Goal: Task Accomplishment & Management: Manage account settings

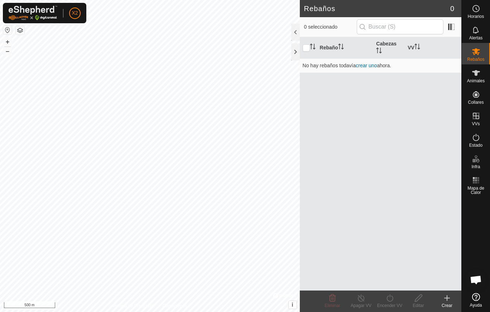
click at [292, 53] on div at bounding box center [295, 51] width 9 height 17
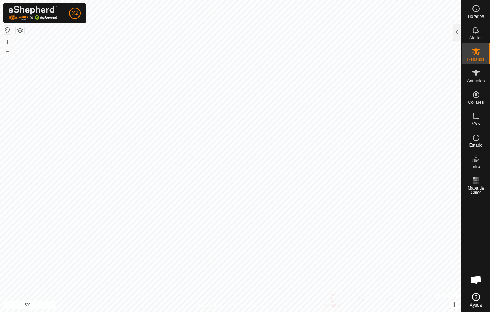
click at [452, 37] on div at bounding box center [456, 32] width 9 height 17
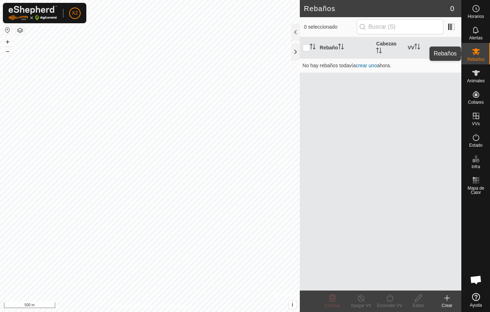
click at [471, 54] on icon at bounding box center [475, 51] width 9 height 9
click at [478, 81] on span "Animales" at bounding box center [476, 81] width 18 height 4
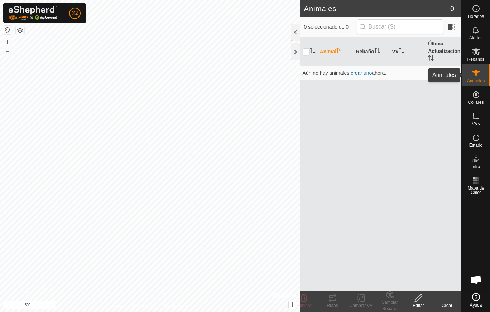
click at [475, 76] on icon at bounding box center [475, 73] width 9 height 9
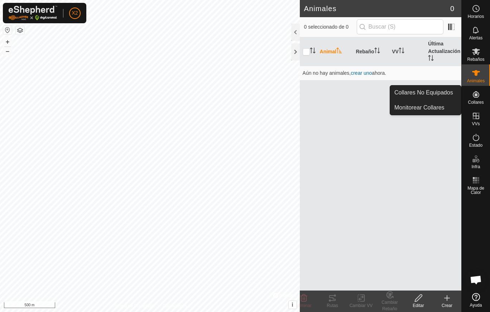
click at [480, 99] on es-neckbands-svg-icon at bounding box center [475, 94] width 13 height 11
click at [437, 107] on link "Monitorear Collares" at bounding box center [425, 108] width 71 height 14
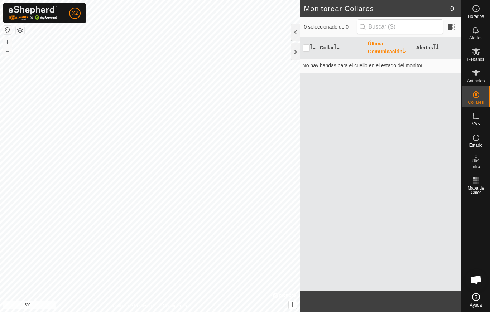
click at [401, 49] on th "Última Comunicación" at bounding box center [389, 47] width 48 height 21
click at [377, 47] on th "Última Comunicación" at bounding box center [389, 47] width 48 height 21
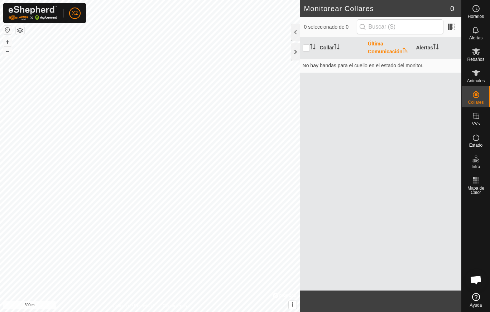
click at [377, 47] on th "Última Comunicación" at bounding box center [389, 47] width 48 height 21
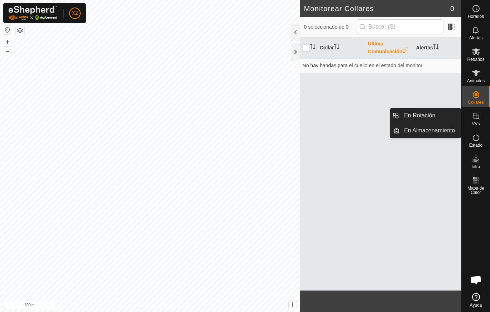
click at [474, 115] on icon at bounding box center [475, 116] width 9 height 9
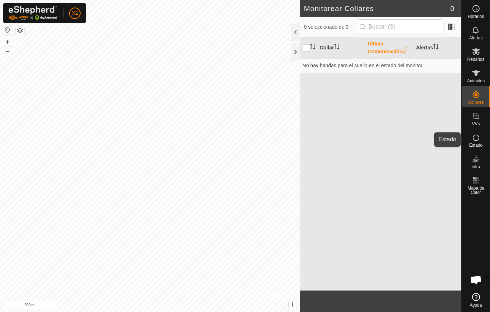
click at [478, 138] on icon at bounding box center [475, 137] width 9 height 9
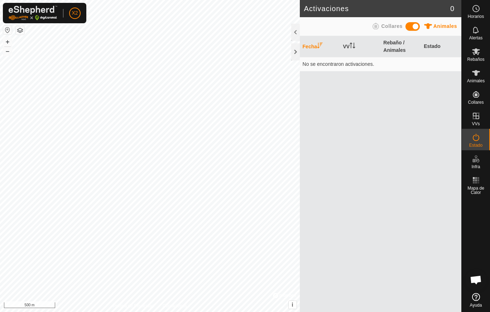
click at [378, 28] on icon at bounding box center [375, 26] width 9 height 9
click at [9, 37] on div "Política de Privacidad Contáctenos + – ⇧ i © Mapbox , © OpenStreetMap , Improve…" at bounding box center [150, 156] width 300 height 312
click at [8, 30] on button "button" at bounding box center [7, 30] width 9 height 9
click at [7, 30] on button "button" at bounding box center [7, 30] width 9 height 9
click at [21, 29] on button "button" at bounding box center [20, 30] width 9 height 9
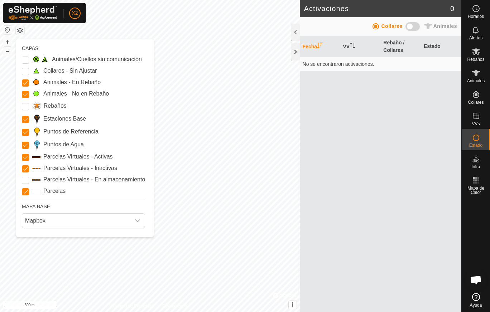
click at [7, 31] on button "button" at bounding box center [7, 30] width 9 height 9
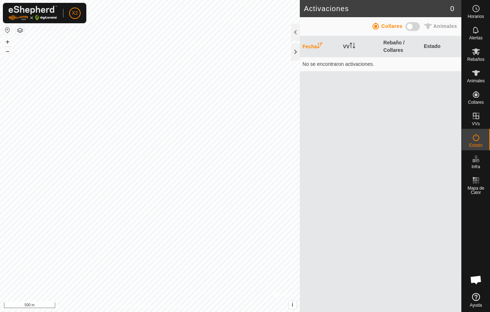
click at [7, 31] on button "button" at bounding box center [7, 30] width 9 height 9
click at [6, 32] on button "button" at bounding box center [7, 30] width 9 height 9
click at [7, 54] on button "–" at bounding box center [7, 51] width 9 height 9
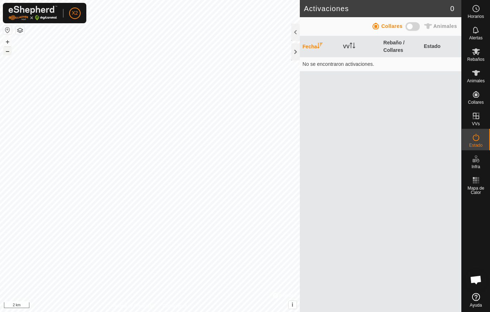
click at [7, 54] on button "–" at bounding box center [7, 51] width 9 height 9
click at [9, 40] on button "+" at bounding box center [7, 42] width 9 height 9
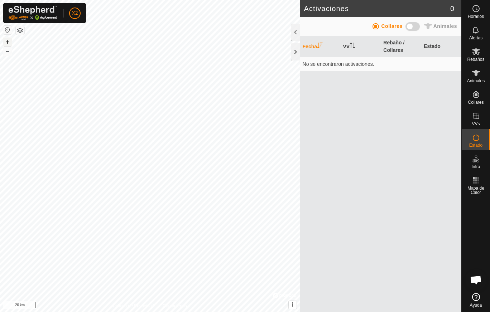
click at [9, 40] on button "+" at bounding box center [7, 42] width 9 height 9
click at [8, 40] on button "+" at bounding box center [7, 42] width 9 height 9
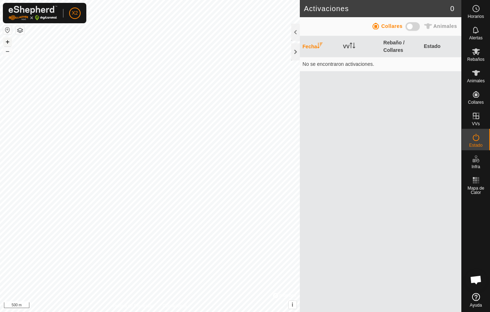
click at [8, 40] on button "+" at bounding box center [7, 42] width 9 height 9
click at [10, 40] on button "+" at bounding box center [7, 42] width 9 height 9
click at [9, 43] on button "+" at bounding box center [7, 42] width 9 height 9
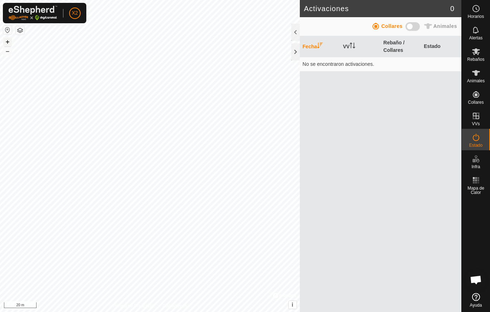
click at [9, 41] on button "+" at bounding box center [7, 42] width 9 height 9
click at [10, 53] on button "–" at bounding box center [7, 51] width 9 height 9
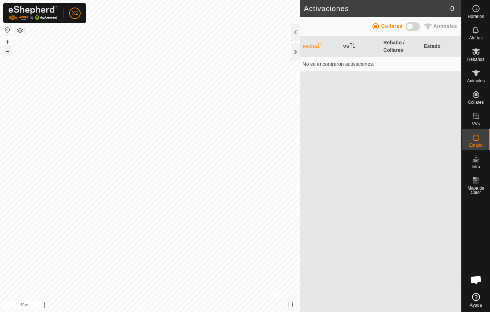
click at [10, 53] on button "–" at bounding box center [7, 51] width 9 height 9
click at [480, 54] on icon at bounding box center [475, 51] width 9 height 9
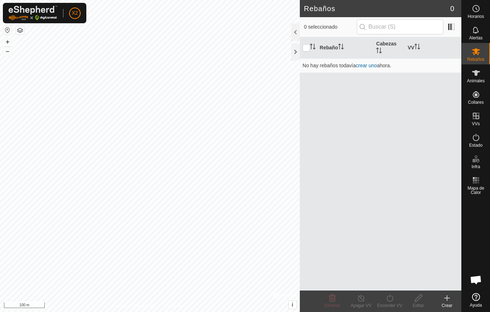
click at [328, 45] on th "Rebaño" at bounding box center [345, 47] width 57 height 21
click at [306, 49] on input "checkbox" at bounding box center [305, 47] width 7 height 7
checkbox input "false"
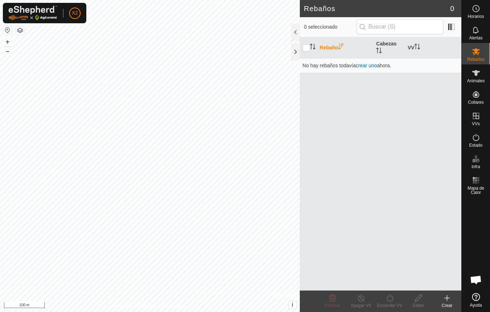
click at [383, 43] on th "Cabezas" at bounding box center [388, 47] width 31 height 21
click at [7, 29] on button "button" at bounding box center [7, 30] width 9 height 9
click at [84, 0] on html "X2 Horarios Alertas Rebaños Animales Collares VVs Estado Infra Mapa de Calor Ay…" at bounding box center [245, 156] width 490 height 312
click at [44, 6] on div "X2 Horarios Alertas Rebaños Animales Collares VVs Estado Infra Mapa de Calor Ay…" at bounding box center [245, 156] width 490 height 312
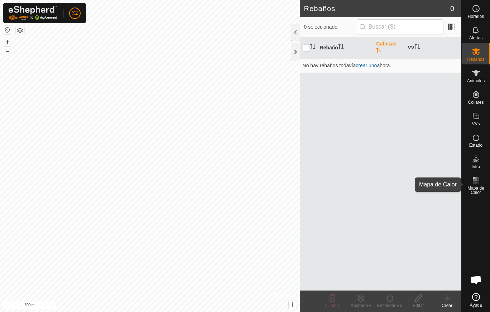
click at [484, 184] on div "Mapa de Calor" at bounding box center [475, 185] width 28 height 26
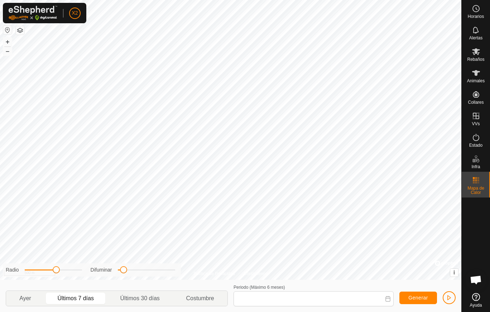
type input "[DATE] - [DATE]"
click at [479, 186] on span "Mapa de Calor" at bounding box center [475, 190] width 25 height 9
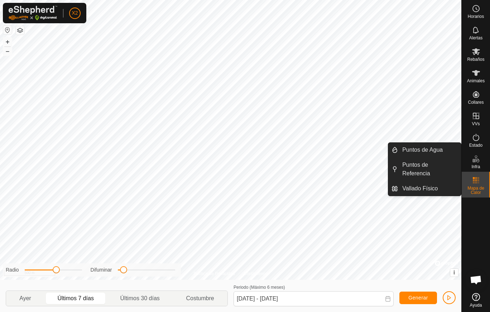
click at [476, 166] on span "Infra" at bounding box center [475, 167] width 9 height 4
click at [426, 151] on link "Puntos de Agua" at bounding box center [429, 150] width 63 height 14
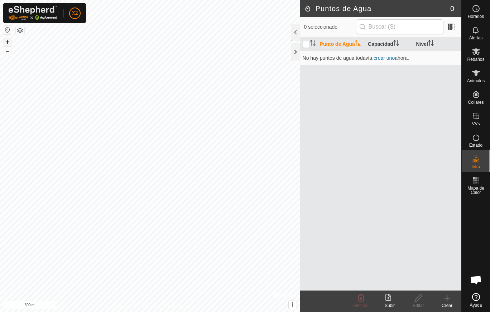
click at [10, 42] on button "+" at bounding box center [7, 42] width 9 height 9
click at [336, 44] on th "Punto de Agua" at bounding box center [341, 44] width 48 height 14
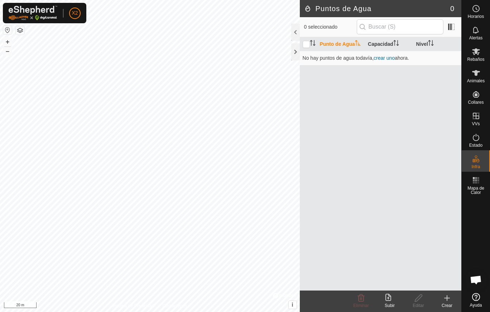
click at [336, 44] on th "Punto de Agua" at bounding box center [341, 44] width 48 height 14
drag, startPoint x: 336, startPoint y: 44, endPoint x: 478, endPoint y: 296, distance: 289.8
click at [478, 282] on icon at bounding box center [476, 297] width 8 height 8
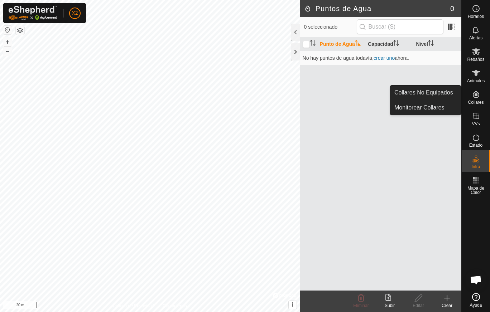
click at [474, 96] on icon at bounding box center [475, 94] width 6 height 6
click at [441, 108] on link "Monitorear Collares" at bounding box center [425, 108] width 71 height 14
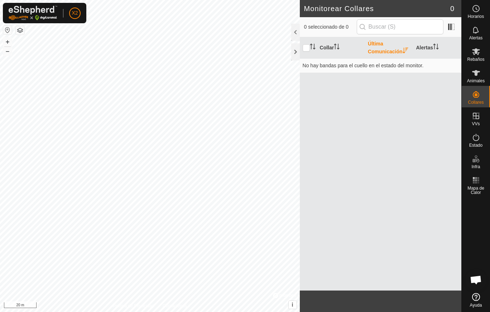
click at [20, 29] on button "button" at bounding box center [20, 30] width 9 height 9
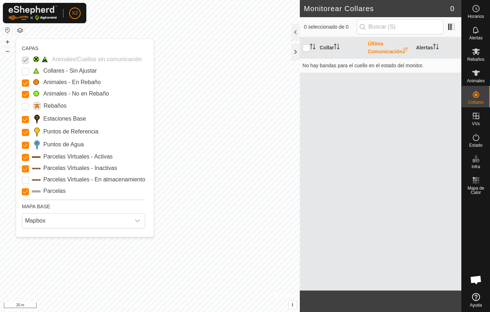
click at [26, 68] on Unfitted "Collares - Sin Ajustar" at bounding box center [25, 71] width 7 height 7
click at [26, 60] on p-checkbox at bounding box center [25, 59] width 7 height 9
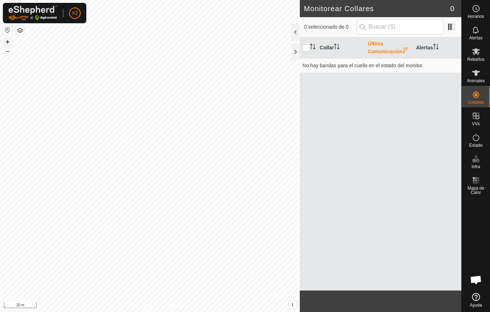
click at [8, 42] on button "+" at bounding box center [7, 42] width 9 height 9
click at [9, 39] on button "+" at bounding box center [7, 42] width 9 height 9
click at [7, 28] on button "button" at bounding box center [7, 30] width 9 height 9
click at [19, 29] on button "button" at bounding box center [20, 30] width 9 height 9
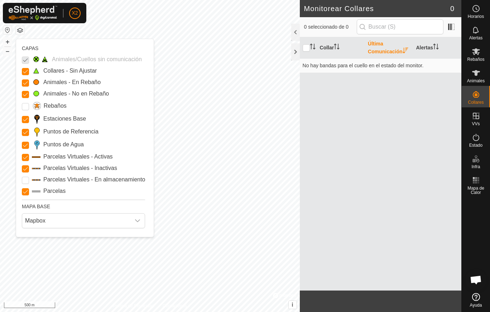
click at [19, 29] on button "button" at bounding box center [20, 30] width 9 height 9
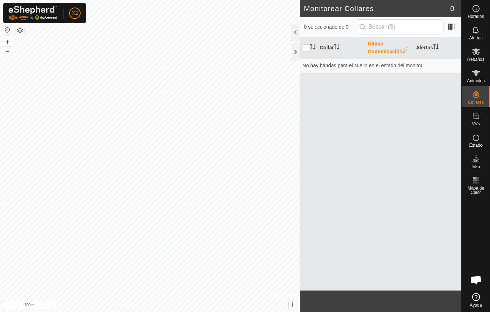
click at [475, 279] on span "Chat abierto" at bounding box center [476, 281] width 12 height 10
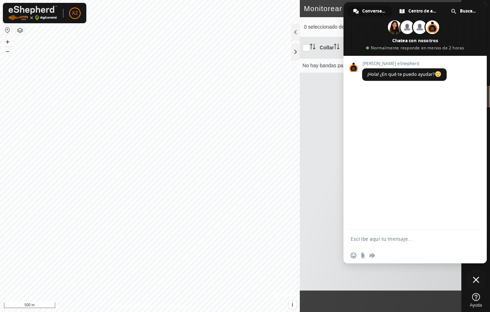
click at [478, 280] on span "Cerrar el chat" at bounding box center [475, 280] width 6 height 6
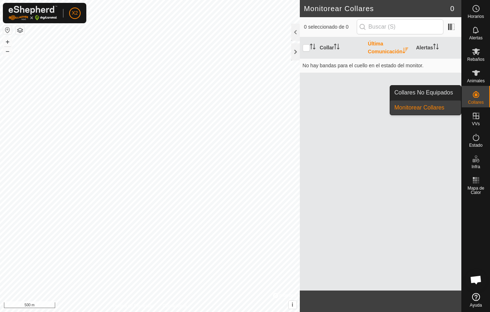
click at [447, 92] on link "Collares No Equipados" at bounding box center [425, 93] width 71 height 14
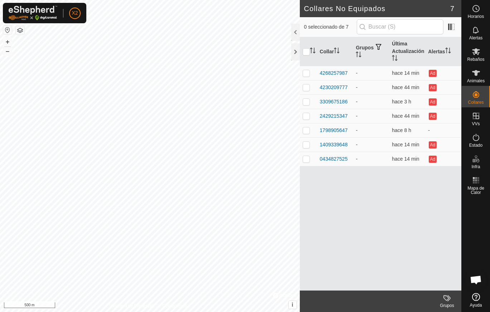
click at [402, 48] on th "Última Actualización" at bounding box center [407, 51] width 36 height 29
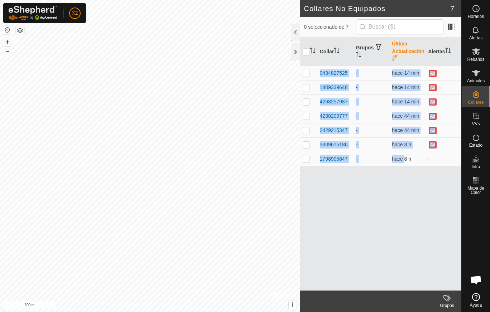
drag, startPoint x: 402, startPoint y: 161, endPoint x: 404, endPoint y: 166, distance: 5.1
click at [404, 166] on div "Collar Grupos Última Actualización Alertas 0434827525 - hace 14 min Ad 14093396…" at bounding box center [380, 163] width 161 height 253
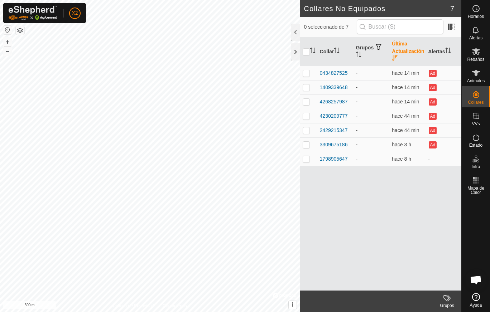
click at [306, 159] on p-checkbox at bounding box center [305, 159] width 7 height 6
checkbox input "false"
click at [304, 143] on p-checkbox at bounding box center [305, 145] width 7 height 6
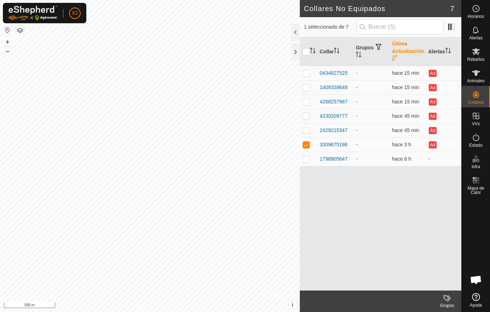
checkbox input "false"
click at [307, 159] on p-checkbox at bounding box center [305, 159] width 7 height 6
checkbox input "false"
click at [8, 32] on button "button" at bounding box center [7, 30] width 9 height 9
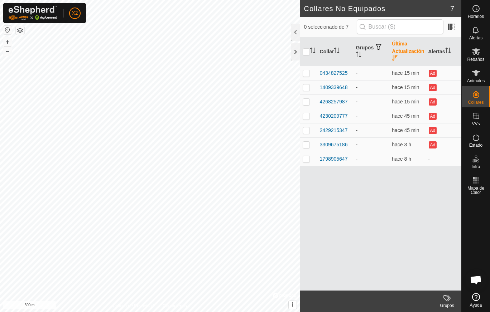
click at [8, 32] on button "button" at bounding box center [7, 30] width 9 height 9
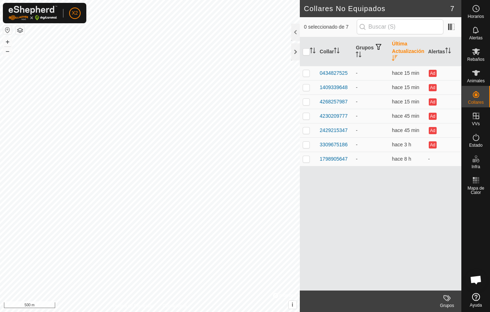
click at [8, 32] on button "button" at bounding box center [7, 30] width 9 height 9
click at [304, 52] on input "checkbox" at bounding box center [305, 51] width 7 height 7
checkbox input "true"
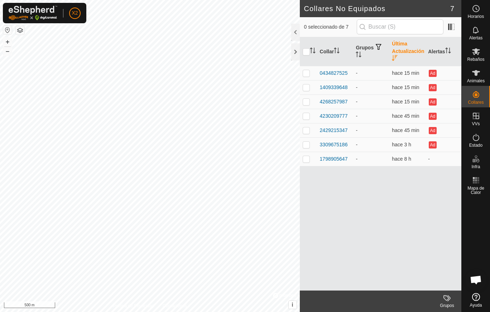
checkbox input "true"
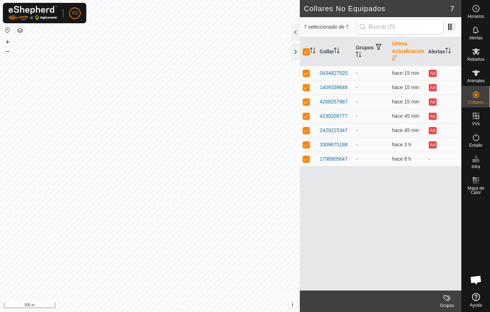
click at [6, 30] on button "button" at bounding box center [7, 30] width 9 height 9
click at [427, 160] on td "-" at bounding box center [443, 159] width 36 height 14
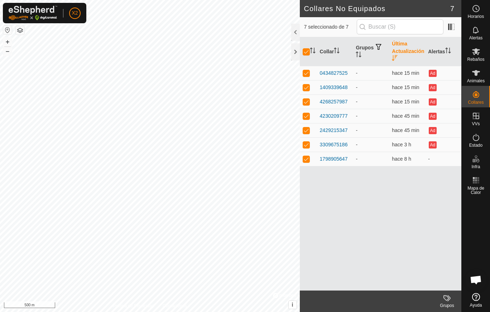
click at [427, 160] on td "-" at bounding box center [443, 159] width 36 height 14
drag, startPoint x: 427, startPoint y: 160, endPoint x: 444, endPoint y: 57, distance: 104.1
click at [444, 57] on th "Alertas" at bounding box center [443, 51] width 36 height 29
click at [358, 50] on th "Grupos" at bounding box center [371, 51] width 36 height 29
click at [329, 54] on th "Collar" at bounding box center [335, 51] width 36 height 29
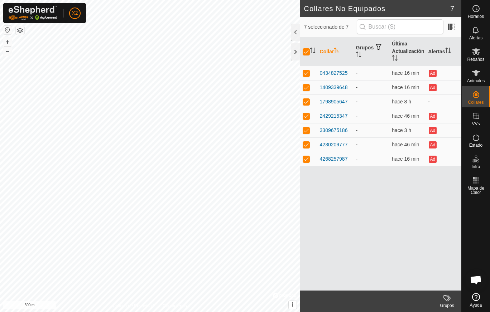
click at [333, 102] on div "1798905647" at bounding box center [334, 102] width 28 height 8
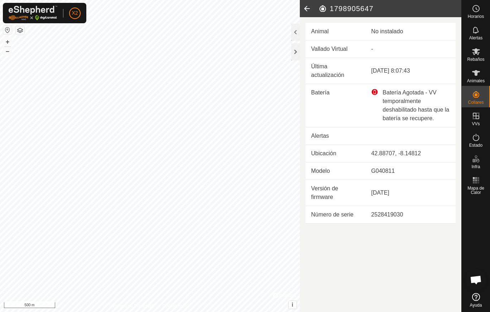
click at [391, 99] on div "Batería Agotada - VV temporalmente deshabilitado hasta que la batería se recupe…" at bounding box center [410, 105] width 79 height 34
drag, startPoint x: 391, startPoint y: 99, endPoint x: 390, endPoint y: 91, distance: 8.4
click at [390, 91] on div "Batería Agotada - VV temporalmente deshabilitado hasta que la batería se recupe…" at bounding box center [410, 105] width 79 height 34
click at [375, 89] on div "Batería Agotada - VV temporalmente deshabilitado hasta que la batería se recupe…" at bounding box center [410, 105] width 79 height 34
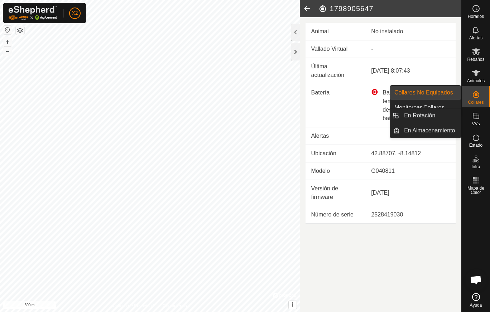
click at [474, 117] on icon at bounding box center [475, 116] width 9 height 9
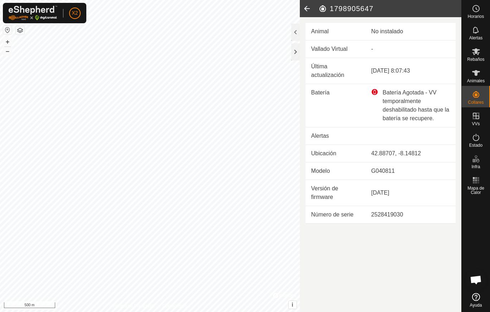
click at [365, 106] on td "Batería Agotada - VV temporalmente deshabilitado hasta que la batería se recupe…" at bounding box center [410, 105] width 90 height 43
click at [310, 9] on icon at bounding box center [307, 8] width 14 height 17
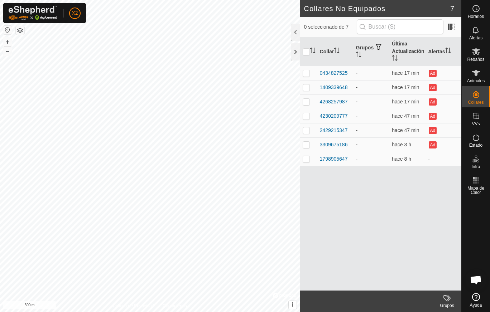
click at [306, 50] on input "checkbox" at bounding box center [305, 51] width 7 height 7
checkbox input "true"
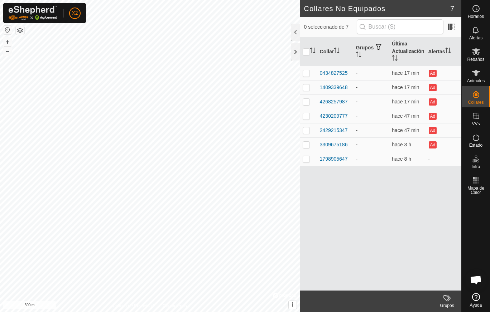
checkbox input "true"
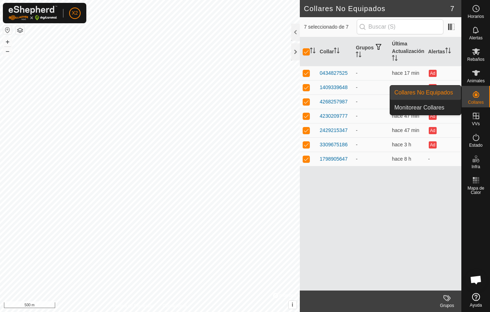
click at [478, 98] on icon at bounding box center [475, 94] width 9 height 9
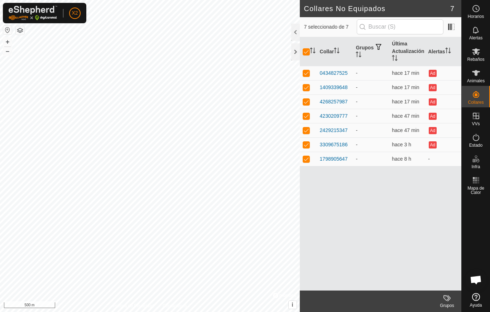
click at [2, 42] on div "Política de Privacidad Contáctenos 1798905647 - + – ⇧ i © Mapbox , © OpenStreet…" at bounding box center [150, 156] width 300 height 312
click at [6, 32] on button "button" at bounding box center [7, 30] width 9 height 9
click at [6, 26] on button "button" at bounding box center [7, 30] width 9 height 9
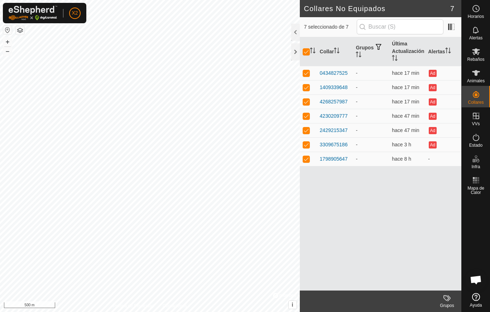
click at [6, 26] on button "button" at bounding box center [7, 30] width 9 height 9
click at [20, 31] on button "button" at bounding box center [20, 30] width 9 height 9
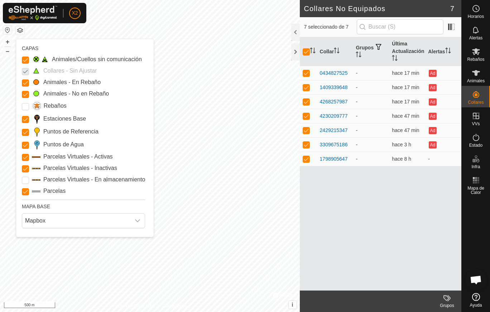
click at [20, 31] on button "button" at bounding box center [20, 30] width 9 height 9
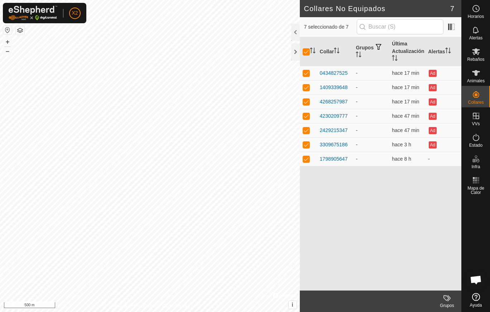
click at [20, 31] on button "button" at bounding box center [20, 30] width 9 height 9
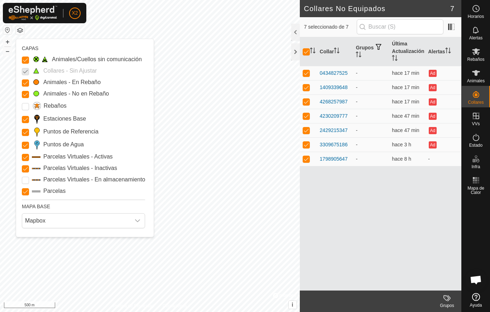
click at [137, 222] on icon "dropdown trigger" at bounding box center [138, 221] width 6 height 6
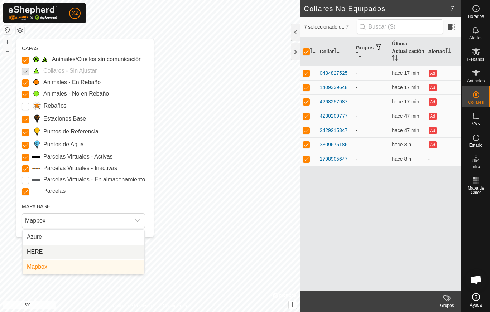
click at [50, 251] on li "HERE" at bounding box center [84, 252] width 122 height 14
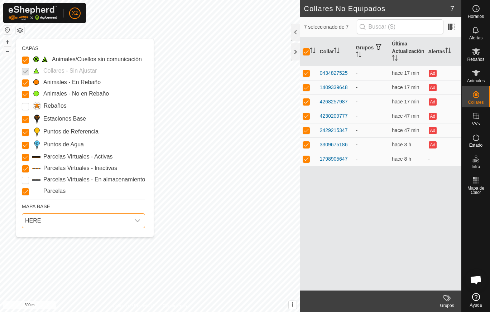
click at [135, 222] on icon "dropdown trigger" at bounding box center [138, 221] width 6 height 6
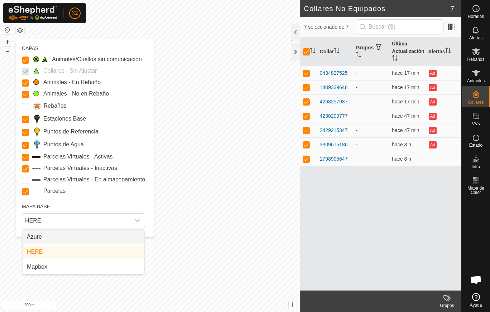
click at [60, 238] on li "Azure" at bounding box center [84, 237] width 122 height 14
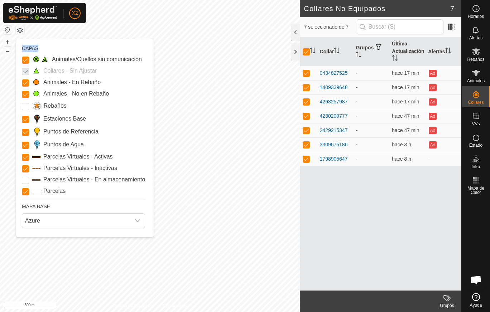
drag, startPoint x: 60, startPoint y: 238, endPoint x: 137, endPoint y: 224, distance: 78.2
click at [137, 224] on div "dropdown trigger" at bounding box center [137, 221] width 14 height 14
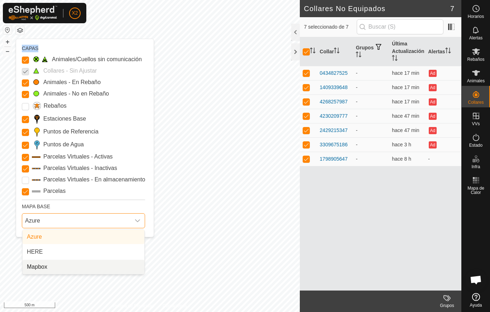
click at [54, 270] on li "Mapbox" at bounding box center [84, 267] width 122 height 14
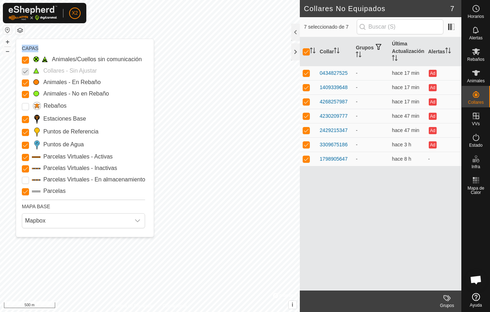
click at [162, 0] on html "X2 Horarios Alertas Rebaños Animales Collares VVs Estado Infra Mapa de Calor Ay…" at bounding box center [245, 156] width 490 height 312
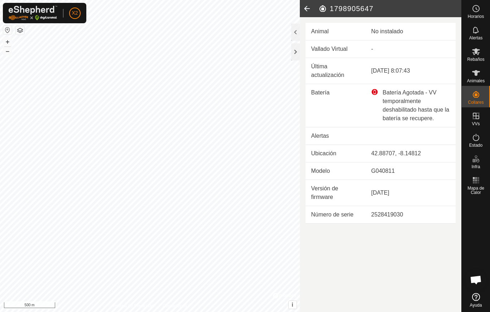
click at [5, 28] on button "button" at bounding box center [7, 30] width 9 height 9
click at [64, 0] on html "X2 Mi Cuenta Ajustes Cerrar sesión Horarios Alertas Rebaños Animales Collares V…" at bounding box center [245, 156] width 490 height 312
click at [9, 40] on button "+" at bounding box center [7, 42] width 9 height 9
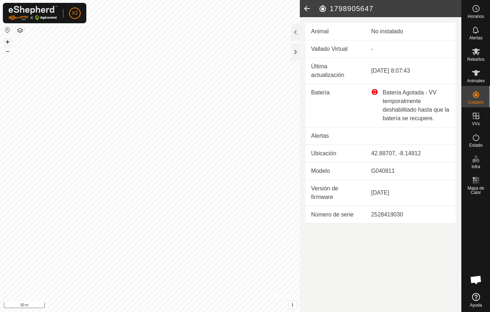
click at [7, 41] on button "+" at bounding box center [7, 42] width 9 height 9
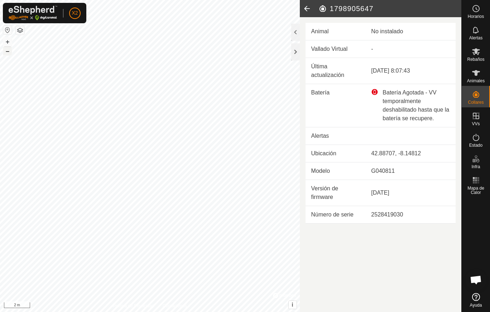
click at [11, 54] on button "–" at bounding box center [7, 51] width 9 height 9
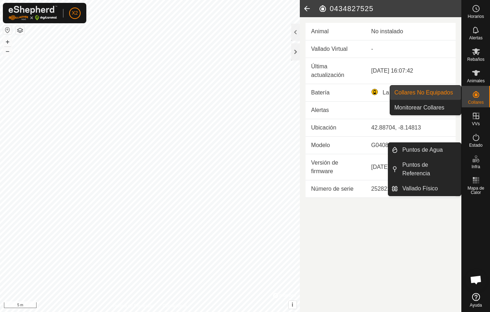
click at [430, 107] on link "Monitorear Collares" at bounding box center [425, 108] width 71 height 14
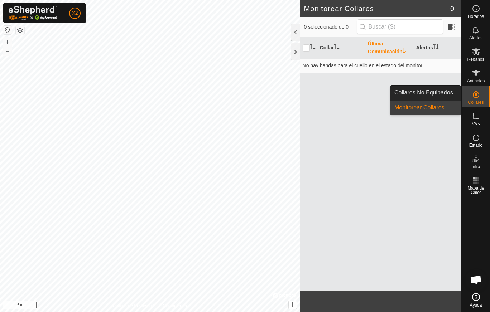
click at [427, 93] on link "Collares No Equipados" at bounding box center [425, 93] width 71 height 14
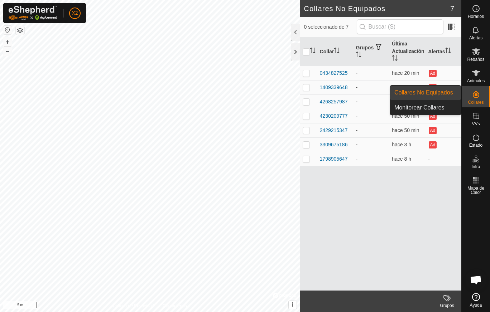
click at [438, 106] on link "Monitorear Collares" at bounding box center [425, 108] width 71 height 14
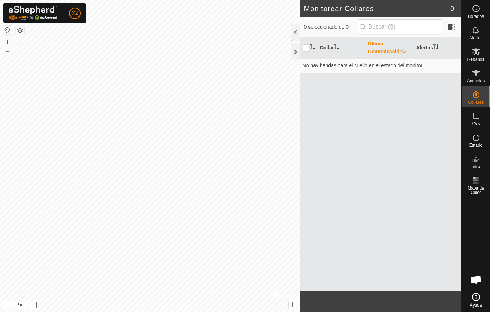
click at [394, 52] on th "Última Comunicación" at bounding box center [389, 47] width 48 height 21
click at [305, 48] on input "checkbox" at bounding box center [305, 47] width 7 height 7
checkbox input "true"
click at [426, 45] on th "Alertas" at bounding box center [437, 47] width 48 height 21
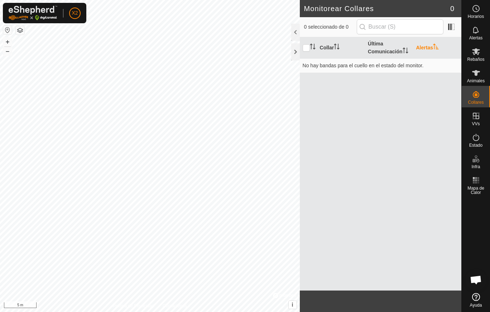
click at [426, 45] on th "Alertas" at bounding box center [437, 47] width 48 height 21
click at [389, 49] on th "Última Comunicación" at bounding box center [389, 47] width 48 height 21
click at [468, 74] on div "Animales" at bounding box center [475, 74] width 28 height 21
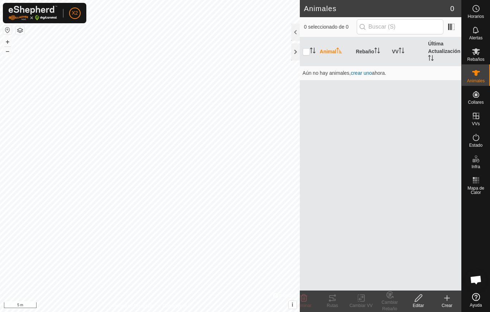
click at [446, 282] on div "Crear" at bounding box center [446, 305] width 29 height 6
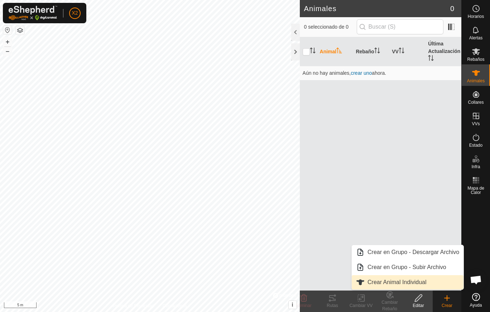
click at [402, 281] on link "Crear Animal Individual" at bounding box center [408, 282] width 112 height 14
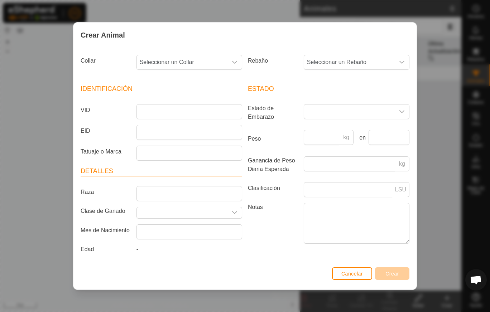
click at [237, 63] on icon "dropdown trigger" at bounding box center [235, 62] width 6 height 6
click at [173, 112] on li "0434827525" at bounding box center [189, 114] width 105 height 14
click at [173, 112] on input "VID" at bounding box center [189, 111] width 106 height 15
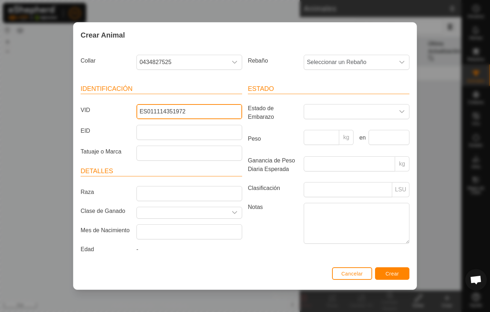
type input "ES011114351972"
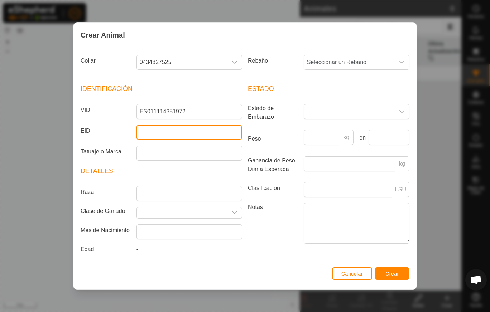
click at [178, 131] on input "EID" at bounding box center [189, 132] width 106 height 15
type input "62"
click at [175, 163] on div "Identificación VID ES011114351972 EID 62 Tatuaje o Marca Detalles Raza Clase de…" at bounding box center [161, 170] width 167 height 189
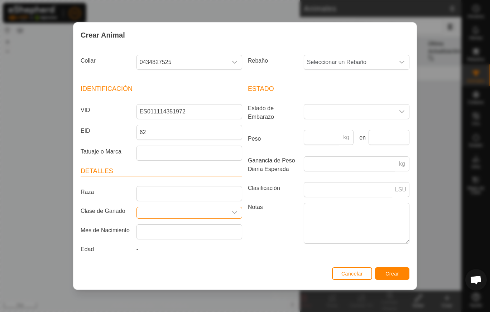
click at [219, 214] on input "Seleccione o ingrese una Clase de Ganado" at bounding box center [182, 212] width 91 height 11
click at [233, 211] on icon "dropdown trigger" at bounding box center [235, 213] width 6 height 6
click at [395, 63] on div "dropdown trigger" at bounding box center [401, 62] width 14 height 14
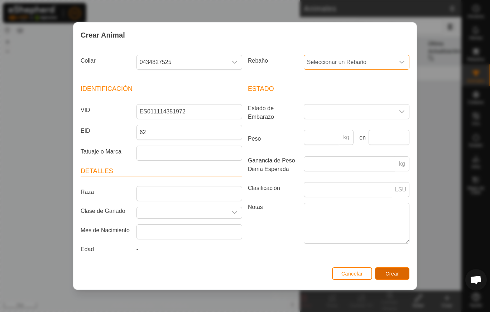
click at [391, 271] on span "Crear" at bounding box center [392, 274] width 14 height 6
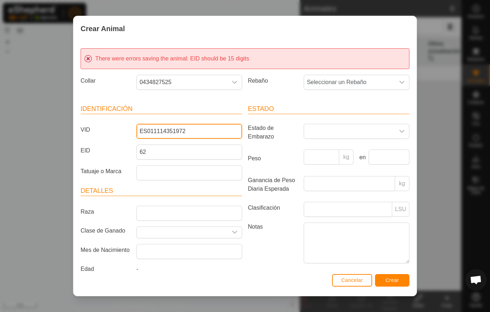
drag, startPoint x: 184, startPoint y: 130, endPoint x: 131, endPoint y: 133, distance: 52.7
click at [131, 133] on div "VID ES011114351972" at bounding box center [161, 131] width 167 height 15
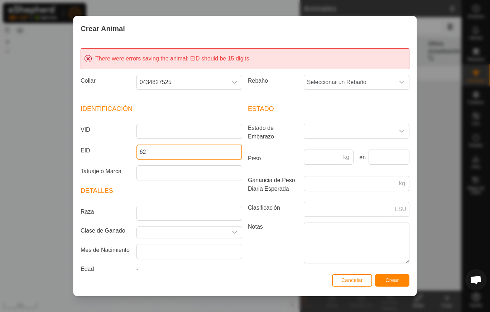
click at [151, 151] on input "62" at bounding box center [189, 152] width 106 height 15
type input "6"
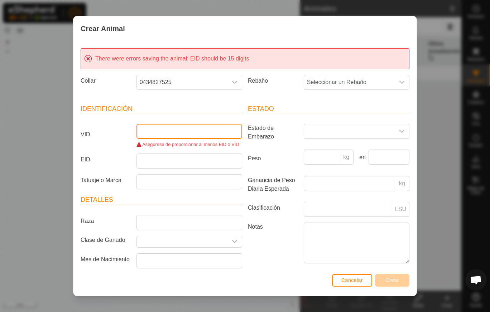
click at [149, 132] on input "VID" at bounding box center [189, 131] width 106 height 15
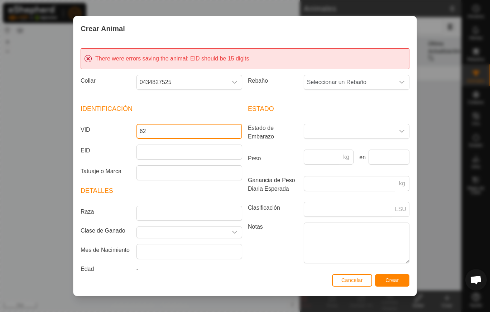
type input "62"
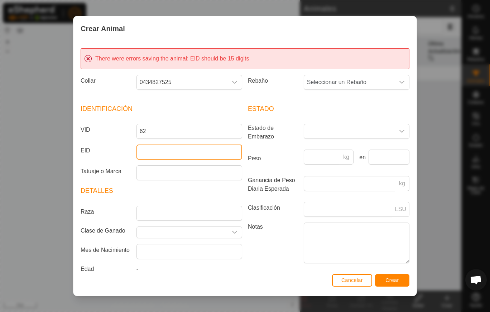
paste input "ES011114351972"
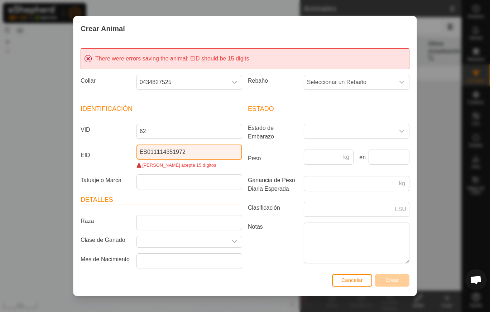
click at [142, 152] on input "ES011114351972" at bounding box center [189, 152] width 106 height 15
click at [139, 152] on input "ES011114351972" at bounding box center [189, 152] width 106 height 15
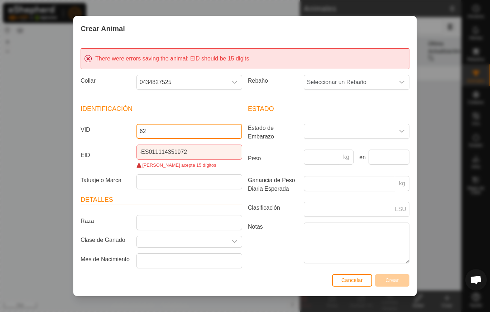
click at [152, 130] on input "62" at bounding box center [189, 131] width 106 height 15
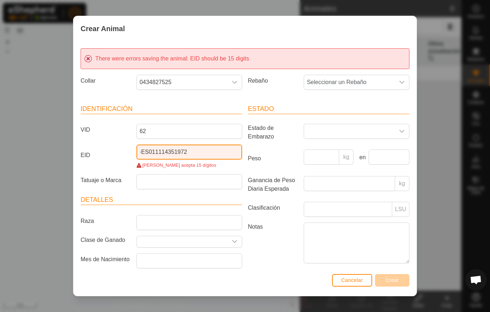
click at [192, 149] on input "·ES011114351972" at bounding box center [189, 152] width 106 height 15
click at [140, 152] on input "·ES011114351972" at bounding box center [189, 152] width 106 height 15
click at [145, 151] on input "ES011114351972" at bounding box center [189, 152] width 106 height 15
click at [173, 166] on span "[PERSON_NAME] acepta 15 dígitos" at bounding box center [179, 165] width 74 height 5
click at [90, 154] on label "EID" at bounding box center [106, 155] width 56 height 21
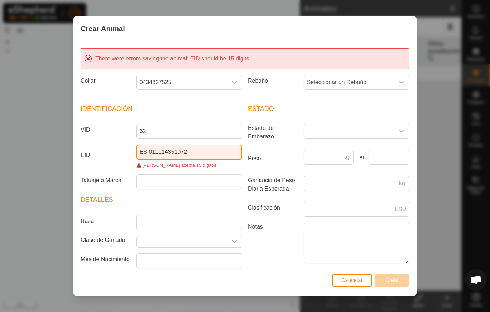
click at [136, 154] on input "ES 011114351972" at bounding box center [189, 152] width 106 height 15
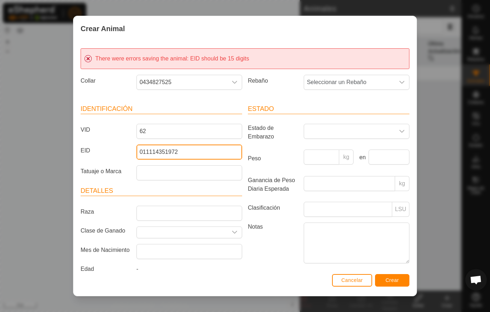
click at [165, 151] on input "011114351972" at bounding box center [189, 152] width 106 height 15
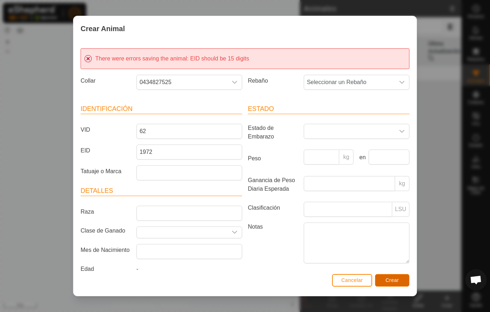
click at [392, 279] on span "Crear" at bounding box center [392, 280] width 14 height 6
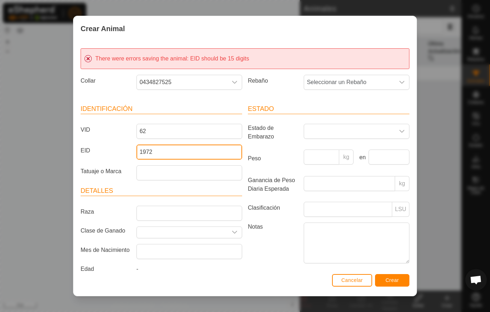
click at [140, 151] on input "1972" at bounding box center [189, 152] width 106 height 15
type input "000011114351972"
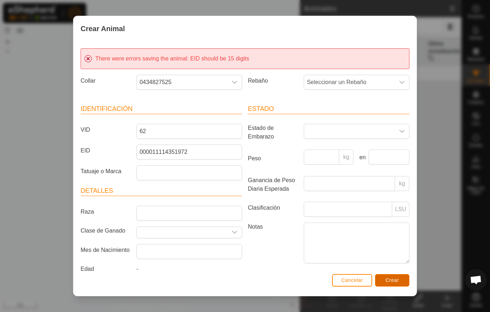
click at [391, 278] on span "Crear" at bounding box center [392, 280] width 14 height 6
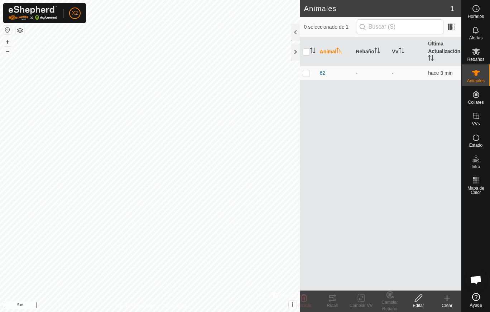
click at [450, 282] on icon at bounding box center [446, 298] width 9 height 9
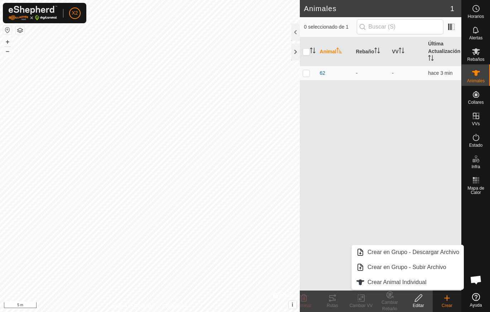
click at [411, 282] on link "Crear Animal Individual" at bounding box center [408, 282] width 112 height 14
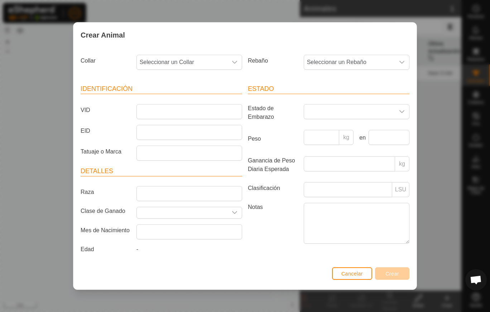
click at [235, 60] on icon "dropdown trigger" at bounding box center [235, 62] width 6 height 6
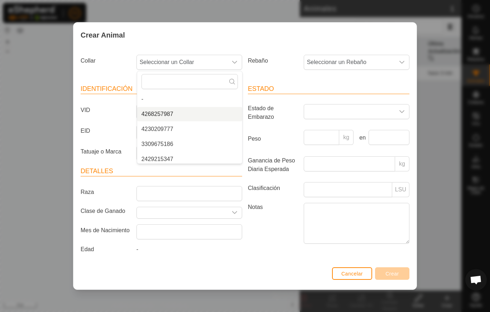
click at [169, 116] on li "4268257987" at bounding box center [189, 114] width 105 height 14
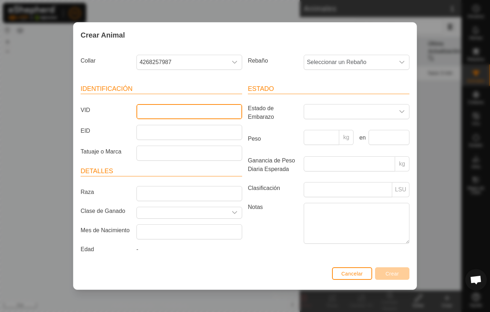
click at [169, 110] on input "VID" at bounding box center [189, 111] width 106 height 15
type input "61"
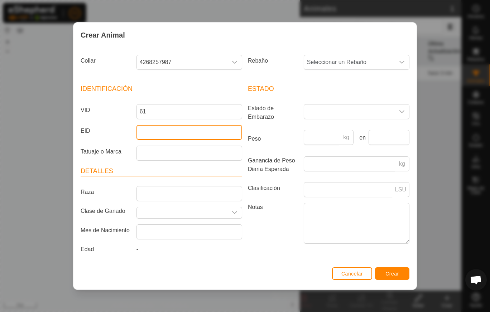
click at [164, 135] on input "EID" at bounding box center [189, 132] width 106 height 15
type input "000041114351975"
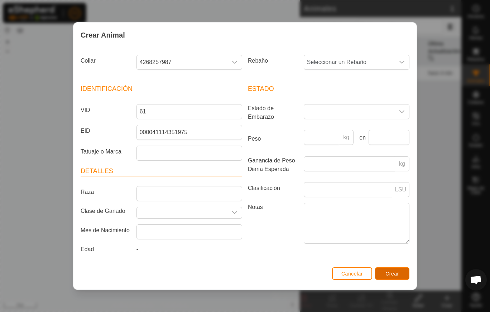
click at [391, 274] on span "Crear" at bounding box center [392, 274] width 14 height 6
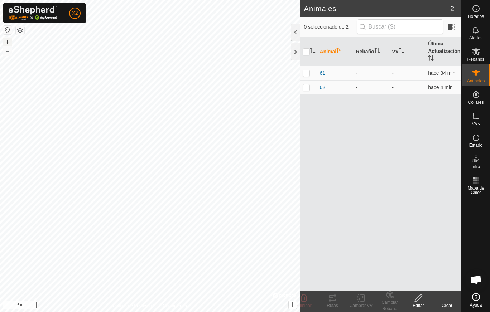
click at [10, 46] on button "+" at bounding box center [7, 42] width 9 height 9
click at [6, 39] on button "+" at bounding box center [7, 42] width 9 height 9
click at [476, 52] on icon at bounding box center [476, 51] width 8 height 7
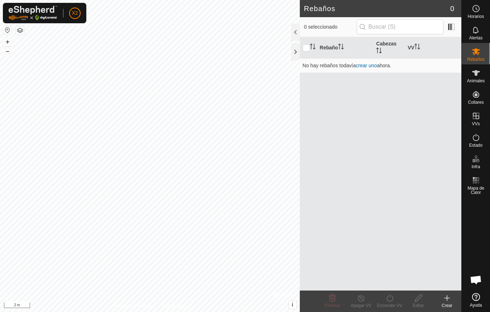
click at [451, 282] on create-svg-icon at bounding box center [446, 298] width 29 height 9
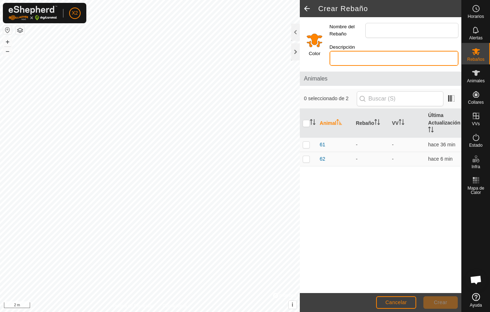
click at [363, 57] on input "Descripción" at bounding box center [393, 58] width 129 height 15
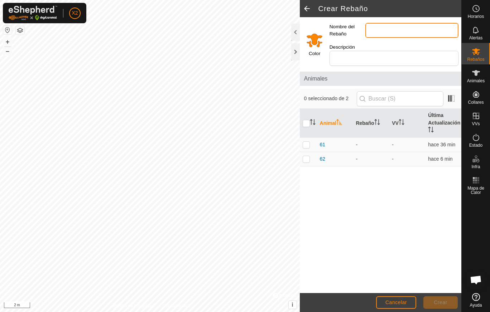
click at [385, 30] on input "Nombre del Rebaño" at bounding box center [411, 30] width 93 height 15
type input "SECAS"
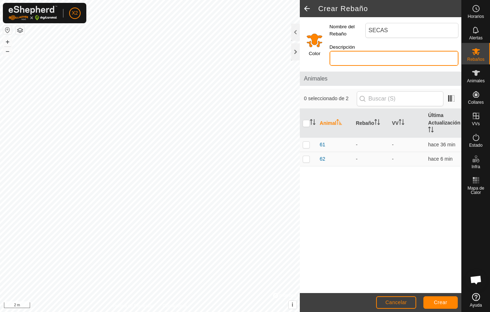
click at [360, 52] on input "Descripción" at bounding box center [393, 58] width 129 height 15
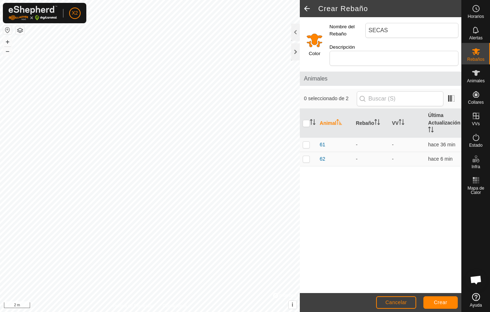
click at [309, 144] on p-checkbox at bounding box center [305, 145] width 7 height 6
checkbox input "true"
click at [303, 159] on p-checkbox at bounding box center [305, 159] width 7 height 6
checkbox input "true"
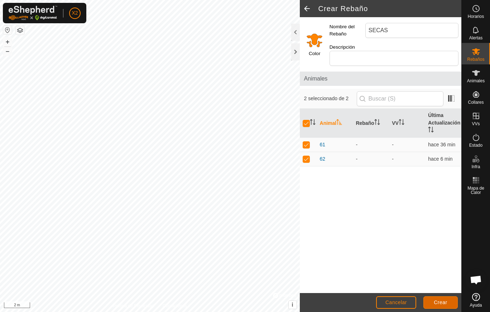
click at [438, 282] on span "Crear" at bounding box center [440, 303] width 14 height 6
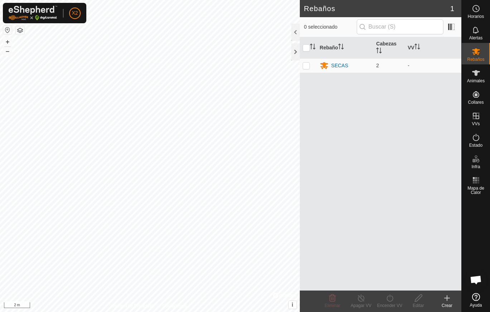
click at [339, 66] on div "SECAS" at bounding box center [339, 66] width 17 height 8
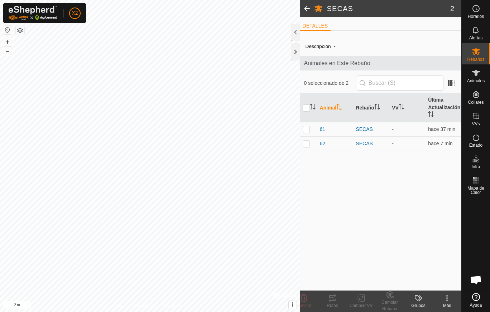
click at [446, 282] on div "Más" at bounding box center [446, 305] width 29 height 6
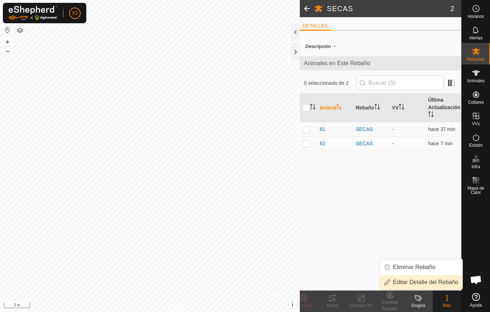
click at [428, 282] on link "Editar Detalle del Rebaño" at bounding box center [421, 282] width 82 height 14
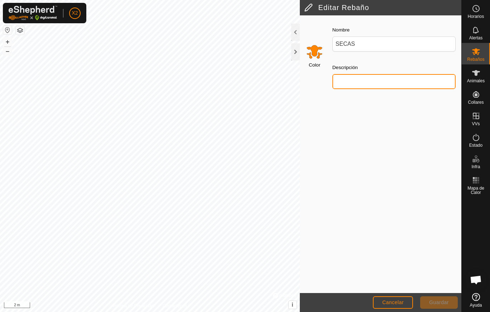
click at [357, 81] on input "Descripción" at bounding box center [393, 81] width 123 height 15
type input "AZUL"
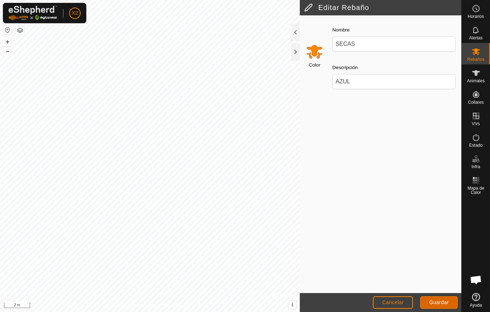
click at [447, 282] on span "Guardar" at bounding box center [439, 303] width 20 height 6
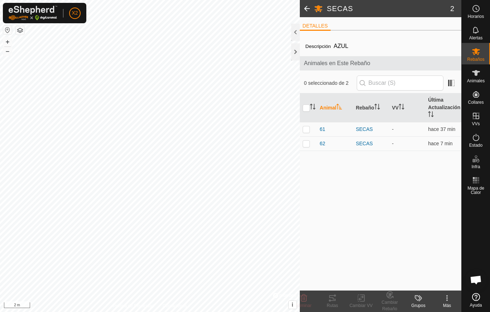
click at [411, 282] on labels-svg-icon at bounding box center [418, 298] width 29 height 9
click at [443, 282] on div "Más" at bounding box center [446, 305] width 29 height 6
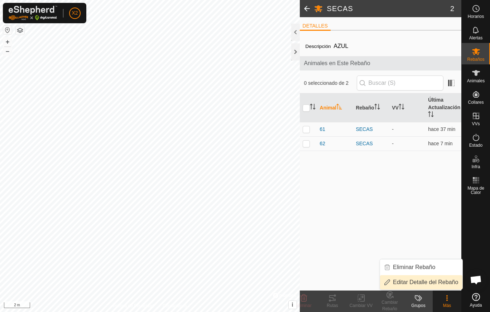
click at [423, 278] on link "Editar Detalle del Rebaño" at bounding box center [421, 282] width 82 height 14
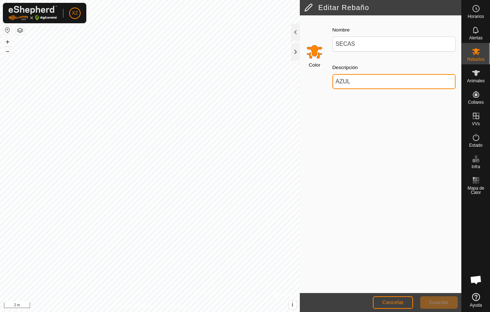
click at [349, 80] on input "AZUL" at bounding box center [393, 81] width 123 height 15
type input "A"
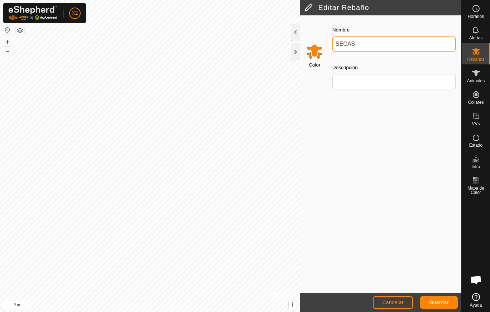
click at [358, 46] on input "SECAS" at bounding box center [393, 44] width 123 height 15
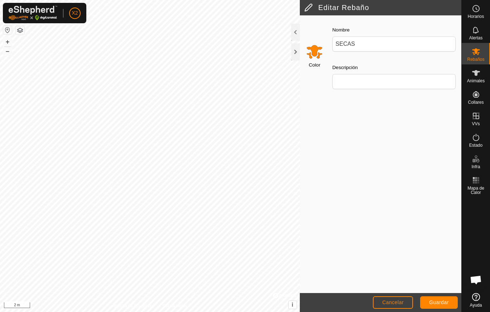
click at [315, 54] on input "Select a color" at bounding box center [314, 51] width 17 height 17
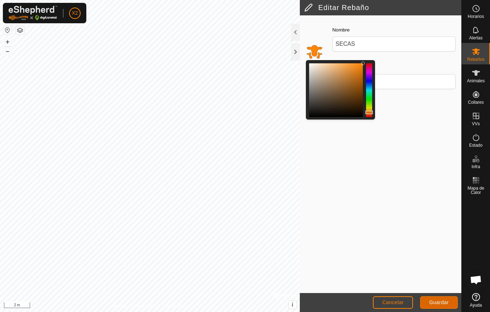
click at [443, 282] on span "Guardar" at bounding box center [439, 303] width 20 height 6
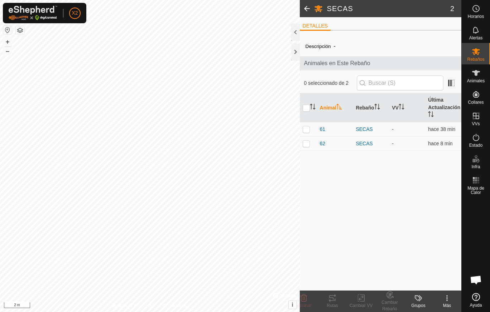
click at [443, 282] on icon at bounding box center [446, 298] width 9 height 9
click at [429, 282] on link "Editar Detalle del Rebaño" at bounding box center [421, 282] width 82 height 14
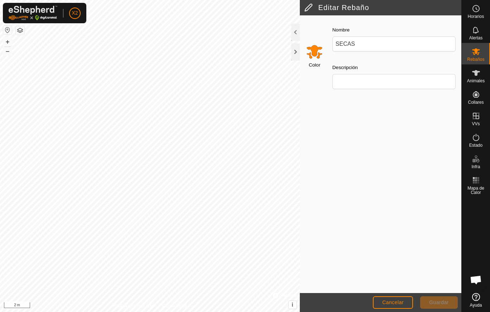
drag, startPoint x: 429, startPoint y: 282, endPoint x: 406, endPoint y: 239, distance: 49.2
click at [406, 239] on div "Color Nombre SECAS Descripción" at bounding box center [380, 154] width 161 height 278
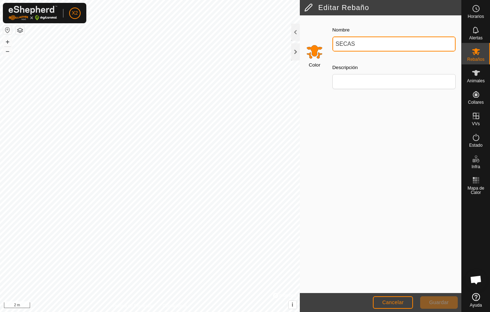
click at [355, 39] on input "SECAS" at bounding box center [393, 44] width 123 height 15
type input "S"
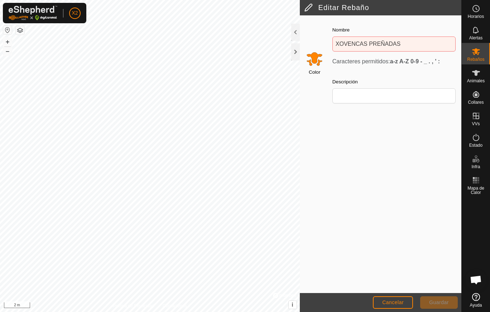
click at [382, 244] on div "Color Nombre XOVENCAS PREÑADAS Caracteres permitidos: a-z A-Z 0-9 - _ . , ' : D…" at bounding box center [380, 154] width 161 height 278
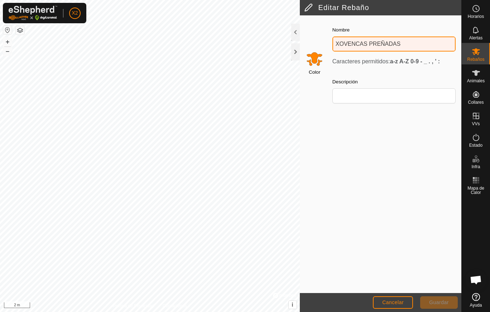
click at [380, 43] on input "XOVENCAS PREÑADAS" at bounding box center [393, 44] width 123 height 15
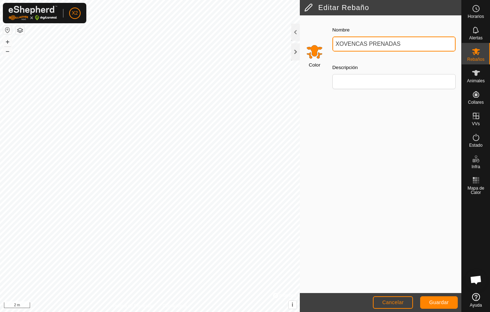
click at [381, 43] on input "XOVENCAS PRENADAS" at bounding box center [393, 44] width 123 height 15
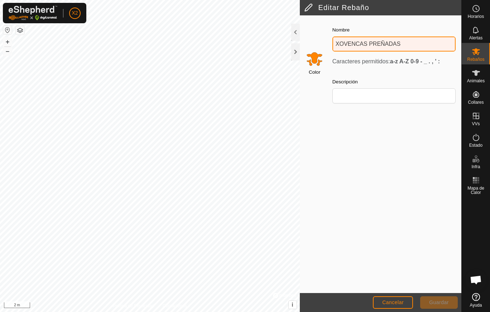
click at [381, 43] on input "XOVENCAS PREÑADAS" at bounding box center [393, 44] width 123 height 15
click at [397, 43] on input "XOVENCAS PREÑADAS" at bounding box center [393, 44] width 123 height 15
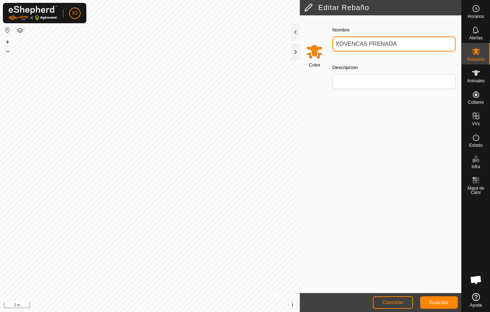
type input "XOVENCAS PRENADAS"
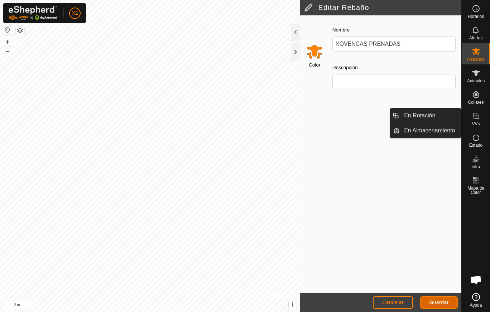
click at [438, 282] on span "Guardar" at bounding box center [439, 303] width 20 height 6
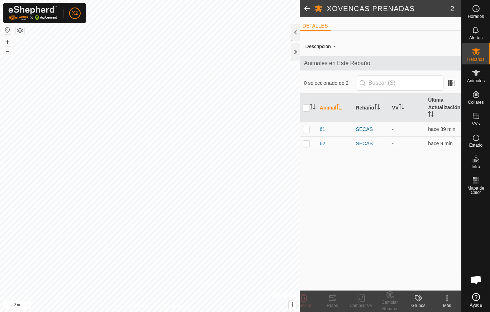
click at [298, 51] on div at bounding box center [295, 51] width 9 height 17
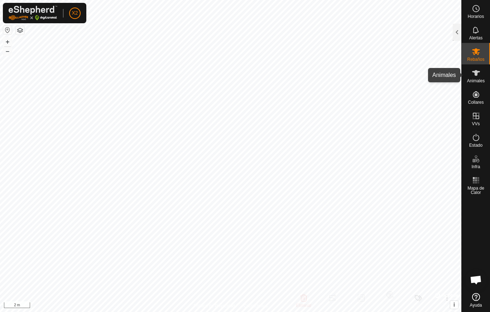
click at [474, 73] on icon at bounding box center [476, 73] width 8 height 6
click at [475, 80] on span "Animales" at bounding box center [476, 81] width 18 height 4
click at [455, 33] on div at bounding box center [456, 32] width 9 height 17
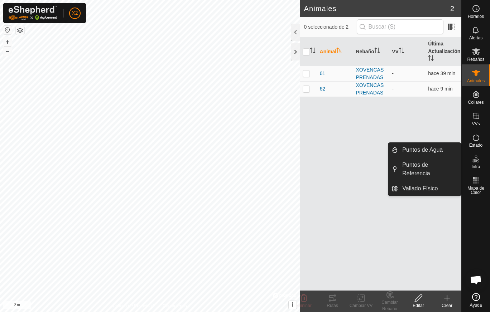
click at [447, 282] on icon at bounding box center [447, 298] width 0 height 5
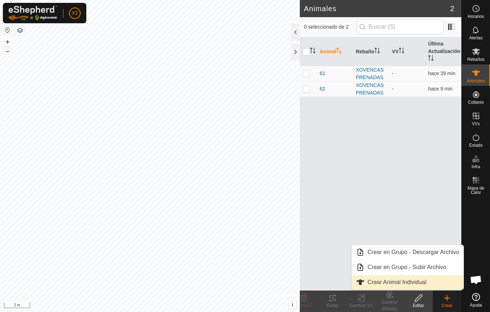
click at [421, 281] on link "Crear Animal Individual" at bounding box center [408, 282] width 112 height 14
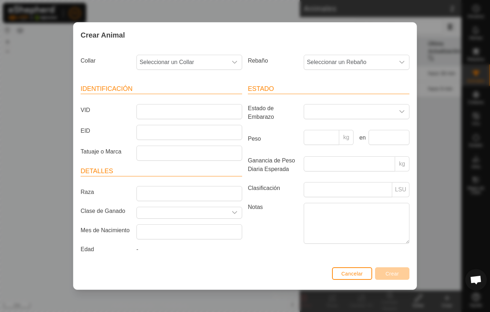
click at [401, 61] on icon "dropdown trigger" at bounding box center [402, 62] width 6 height 6
click at [357, 111] on li "XOVENCAS PRENADAS" at bounding box center [356, 114] width 105 height 14
click at [237, 59] on icon "dropdown trigger" at bounding box center [235, 62] width 6 height 6
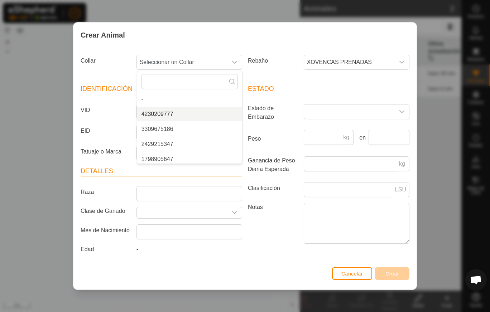
click at [170, 113] on li "4230209777" at bounding box center [189, 114] width 105 height 14
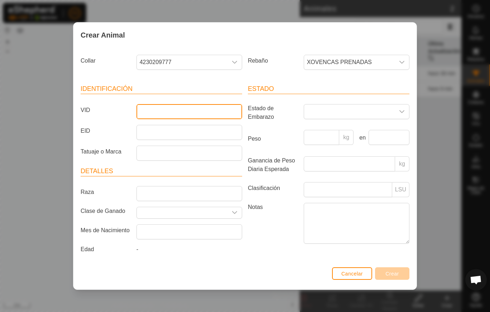
click at [193, 112] on input "VID" at bounding box center [189, 111] width 106 height 15
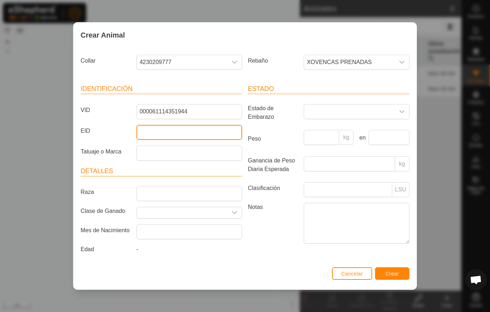
click at [183, 137] on input "EID" at bounding box center [189, 132] width 106 height 15
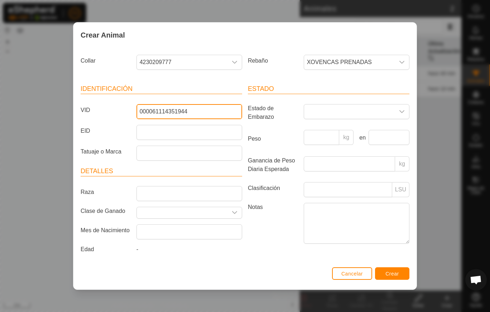
drag, startPoint x: 184, startPoint y: 112, endPoint x: 187, endPoint y: 103, distance: 9.0
click at [187, 103] on article "Identificación VID 000061114351944 EID Tatuaje o Marca" at bounding box center [161, 122] width 161 height 76
click at [200, 110] on input "000061114351944" at bounding box center [189, 111] width 106 height 15
drag, startPoint x: 186, startPoint y: 110, endPoint x: 136, endPoint y: 111, distance: 50.5
click at [136, 111] on div "000061114351944" at bounding box center [189, 111] width 111 height 15
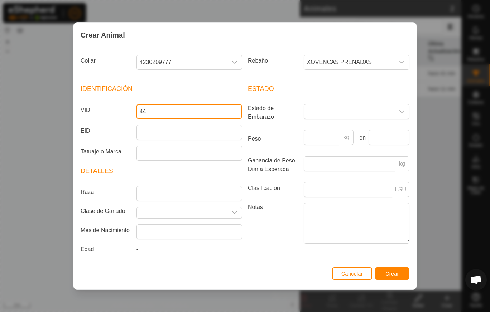
type input "44"
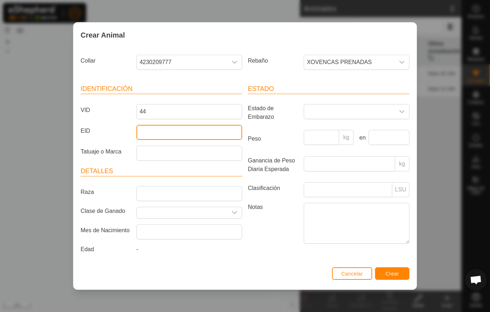
click at [166, 132] on input "EID" at bounding box center [189, 132] width 106 height 15
paste input "000061114351944"
type input "000061114351944"
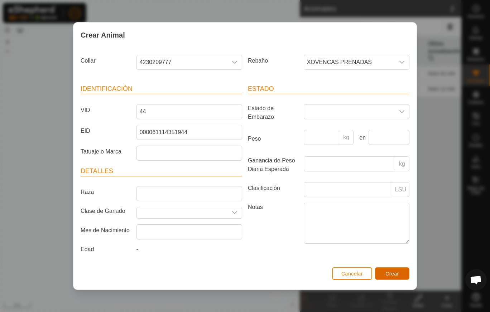
click at [390, 275] on span "Crear" at bounding box center [392, 274] width 14 height 6
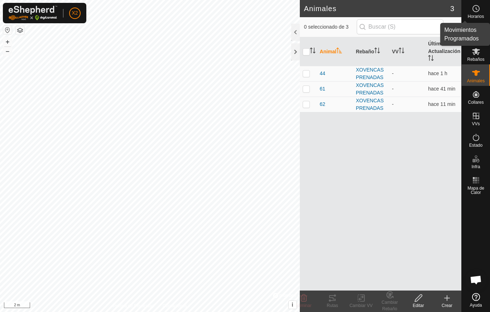
click at [476, 14] on span "Horarios" at bounding box center [475, 16] width 16 height 4
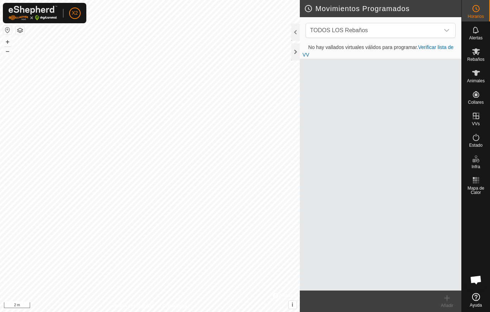
click at [475, 6] on icon at bounding box center [475, 8] width 9 height 9
click at [97, 53] on link "Cerrar sesión" at bounding box center [107, 55] width 71 height 11
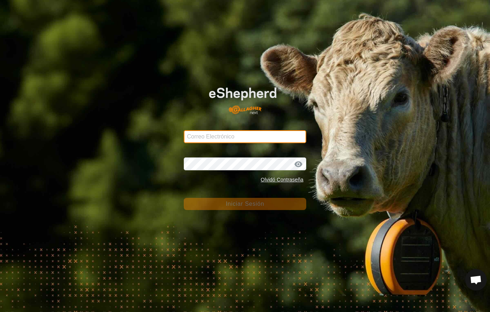
type input "[EMAIL_ADDRESS][DOMAIN_NAME]"
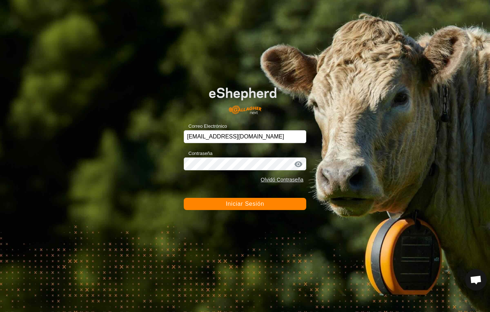
click at [61, 268] on div "Correo Electrónico [EMAIL_ADDRESS][DOMAIN_NAME] Contraseña Olvidó Contraseña In…" at bounding box center [245, 156] width 490 height 312
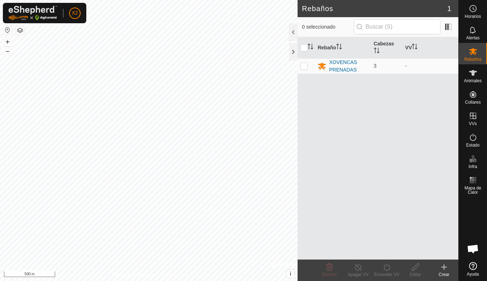
click at [21, 33] on button "button" at bounding box center [20, 30] width 9 height 9
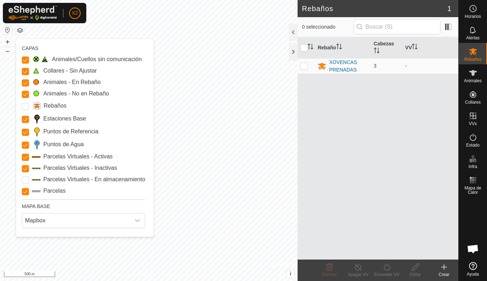
click at [21, 33] on button "button" at bounding box center [20, 30] width 9 height 9
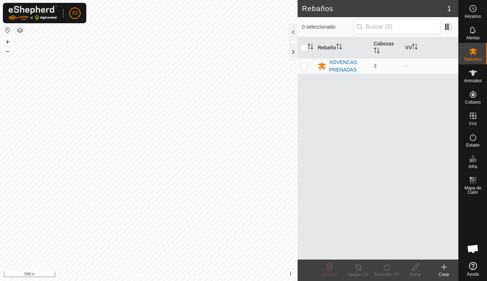
click at [6, 29] on button "button" at bounding box center [7, 30] width 9 height 9
click at [9, 29] on button "button" at bounding box center [7, 30] width 9 height 9
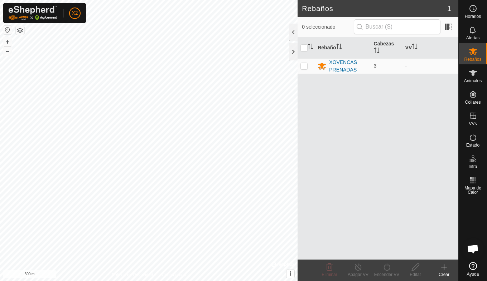
click at [284, 264] on div at bounding box center [282, 264] width 23 height 7
click at [288, 273] on button "i" at bounding box center [290, 274] width 8 height 8
click at [288, 273] on button "›" at bounding box center [290, 274] width 8 height 8
click at [24, 27] on button "button" at bounding box center [20, 30] width 9 height 9
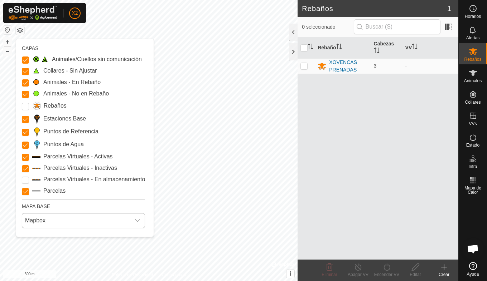
click at [135, 219] on icon "dropdown trigger" at bounding box center [137, 220] width 5 height 3
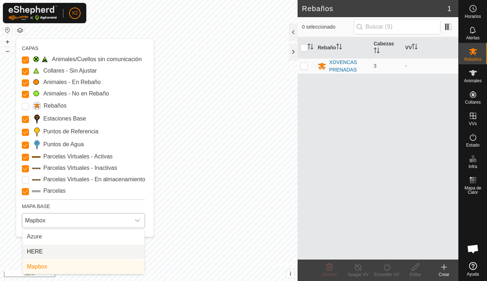
click at [31, 251] on li "HERE" at bounding box center [84, 252] width 122 height 14
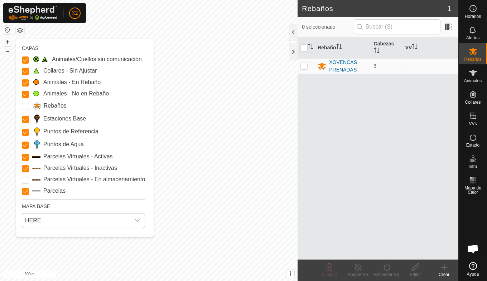
click at [136, 219] on icon "dropdown trigger" at bounding box center [138, 221] width 6 height 6
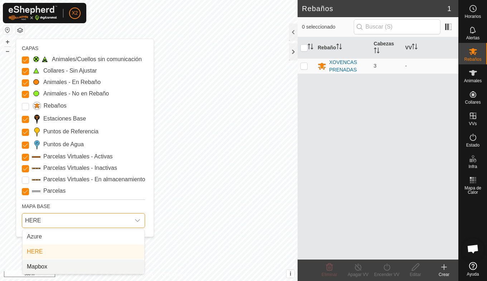
click at [84, 263] on li "Mapbox" at bounding box center [84, 267] width 122 height 14
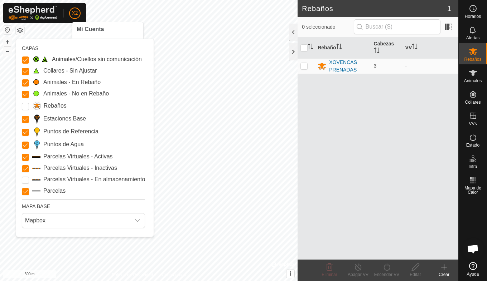
click at [72, 13] on span "X2" at bounding box center [75, 13] width 6 height 8
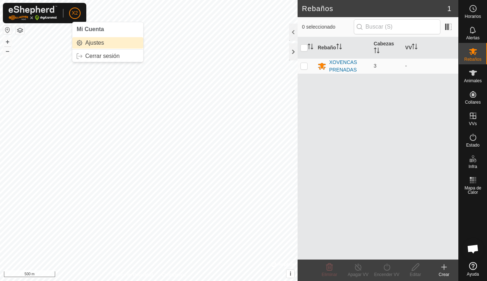
click at [93, 40] on link "Ajustes" at bounding box center [107, 42] width 71 height 11
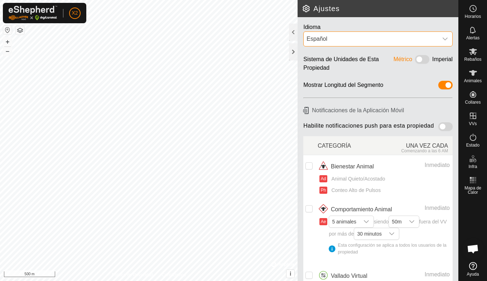
click at [430, 38] on span "Español" at bounding box center [371, 39] width 134 height 14
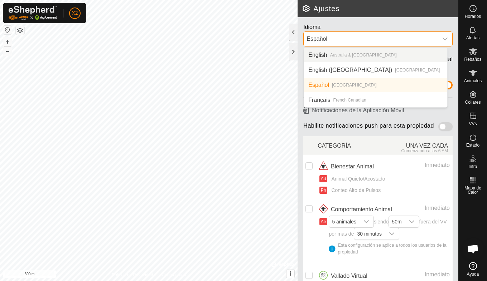
click at [430, 38] on span "Español" at bounding box center [371, 39] width 134 height 14
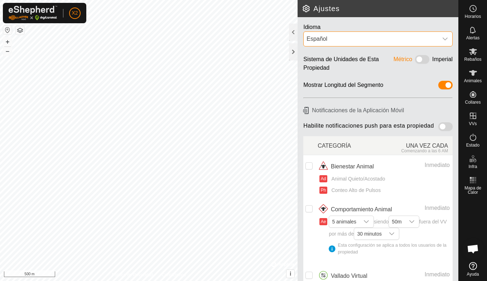
click at [305, 12] on h2 "Ajustes" at bounding box center [380, 8] width 156 height 9
click at [294, 30] on div at bounding box center [293, 32] width 9 height 17
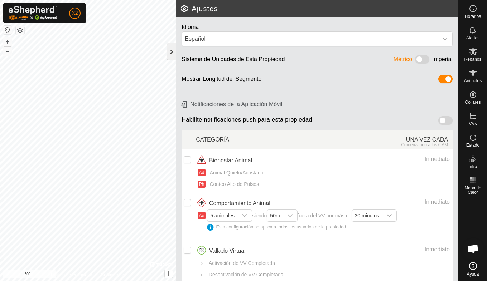
click at [172, 54] on div at bounding box center [171, 51] width 9 height 17
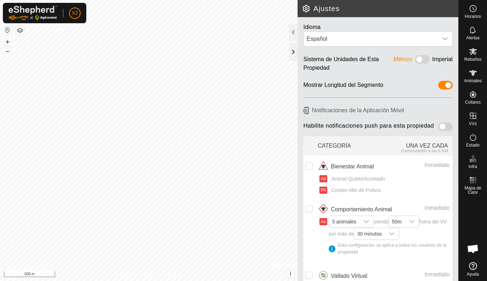
click at [292, 50] on div at bounding box center [293, 51] width 9 height 17
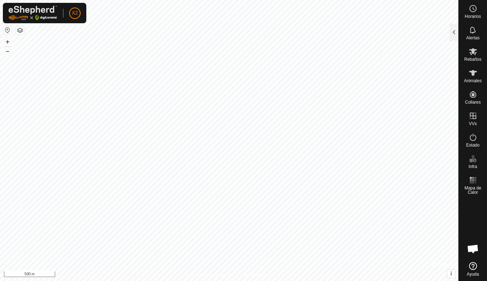
click at [157, 0] on html "X2 Horarios Alertas Rebaños Animales Collares VVs Estado Infra Mapa de Calor Ay…" at bounding box center [243, 140] width 487 height 281
click at [136, 0] on html "X2 Horarios Alertas Rebaños Animales Collares VVs Estado Infra Mapa de Calor Ay…" at bounding box center [243, 140] width 487 height 281
click at [6, 28] on button "button" at bounding box center [7, 30] width 9 height 9
click at [55, 0] on html "X2 Horarios Alertas Rebaños Animales Collares VVs Estado Infra Mapa de Calor Ay…" at bounding box center [243, 140] width 487 height 281
click at [31, 18] on img at bounding box center [33, 13] width 49 height 15
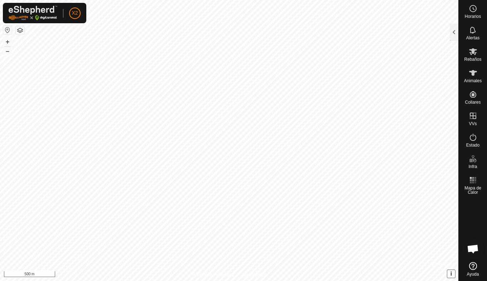
click at [450, 272] on button "i" at bounding box center [451, 274] width 8 height 8
click at [5, 29] on button "button" at bounding box center [7, 30] width 9 height 9
click at [10, 32] on button "button" at bounding box center [7, 30] width 9 height 9
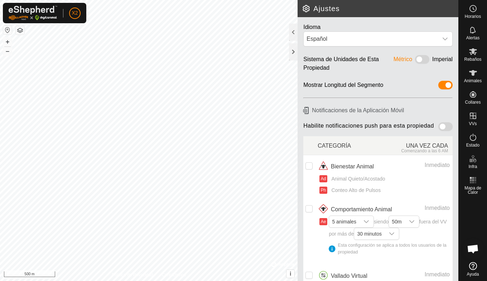
click at [10, 33] on button "button" at bounding box center [7, 30] width 9 height 9
click at [3, 31] on button "button" at bounding box center [7, 30] width 9 height 9
drag, startPoint x: 6, startPoint y: 33, endPoint x: -1, endPoint y: 31, distance: 7.6
click at [130, 0] on html "X2 Horarios Alertas Rebaños Animales Collares VVs Estado Infra Mapa de Calor Ay…" at bounding box center [243, 140] width 487 height 281
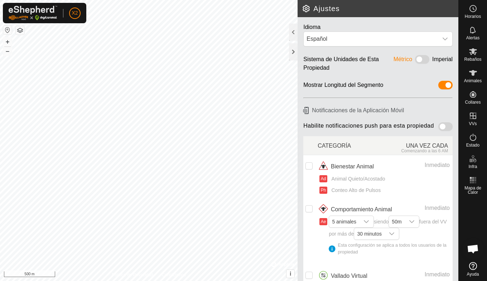
click at [169, 0] on html "X2 Horarios Alertas Rebaños Animales Collares VVs Estado Infra Mapa de Calor Ay…" at bounding box center [243, 140] width 487 height 281
click at [124, 0] on html "X2 Horarios Alertas Rebaños Animales Collares VVs Estado Infra Mapa de Calor Ay…" at bounding box center [243, 140] width 487 height 281
click at [6, 40] on button "+" at bounding box center [7, 42] width 9 height 9
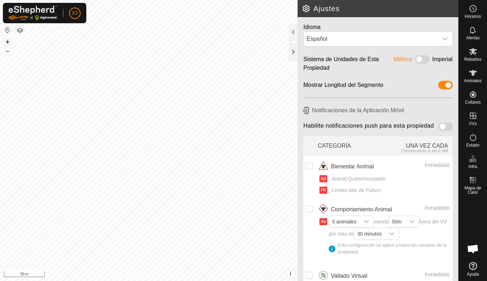
click at [6, 40] on button "+" at bounding box center [7, 42] width 9 height 9
click at [7, 41] on button "+" at bounding box center [7, 42] width 9 height 9
click at [310, 169] on input "Row Unselected" at bounding box center [308, 166] width 7 height 7
click at [310, 169] on input "Row Selected" at bounding box center [308, 166] width 7 height 7
click at [310, 169] on input "Row Unselected" at bounding box center [308, 166] width 7 height 7
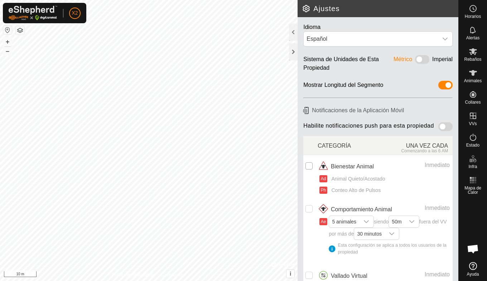
checkbox input "true"
click at [8, 30] on button "button" at bounding box center [7, 30] width 9 height 9
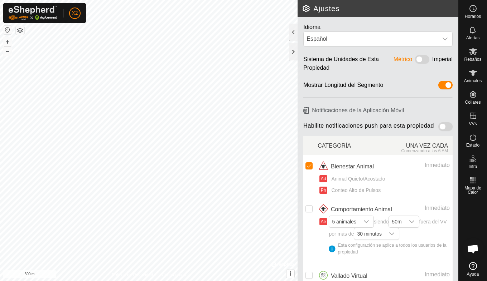
click at [8, 30] on button "button" at bounding box center [7, 30] width 9 height 9
click at [7, 30] on button "button" at bounding box center [7, 30] width 9 height 9
